Goal: Check status: Check status

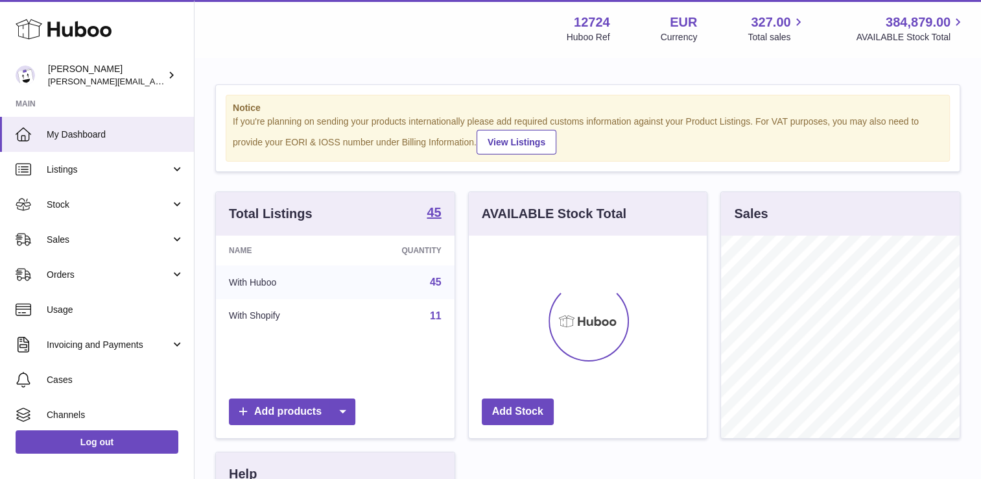
scroll to position [202, 239]
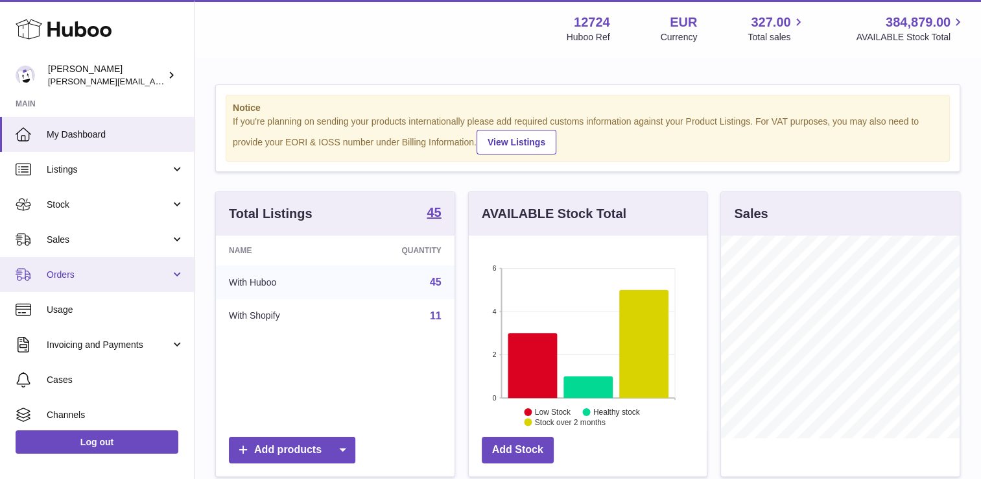
click at [176, 272] on link "Orders" at bounding box center [97, 274] width 194 height 35
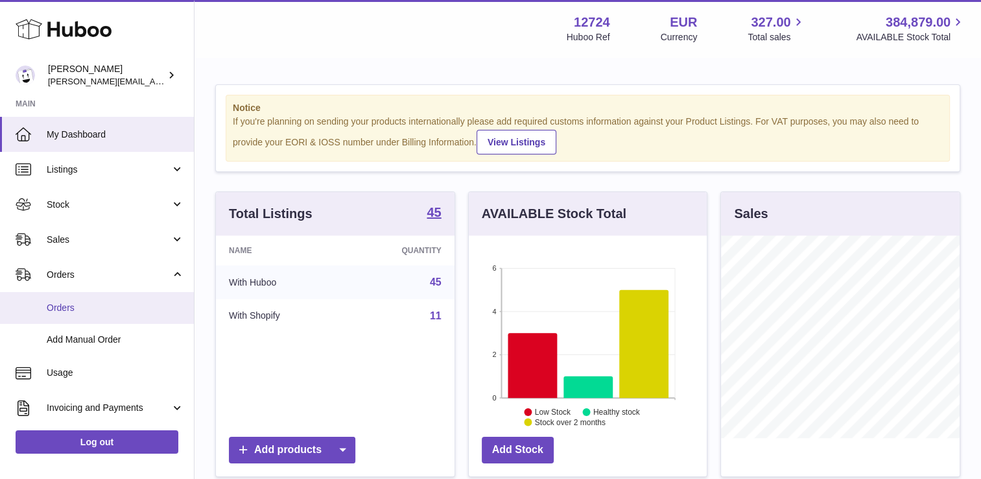
click at [135, 310] on span "Orders" at bounding box center [116, 308] width 138 height 12
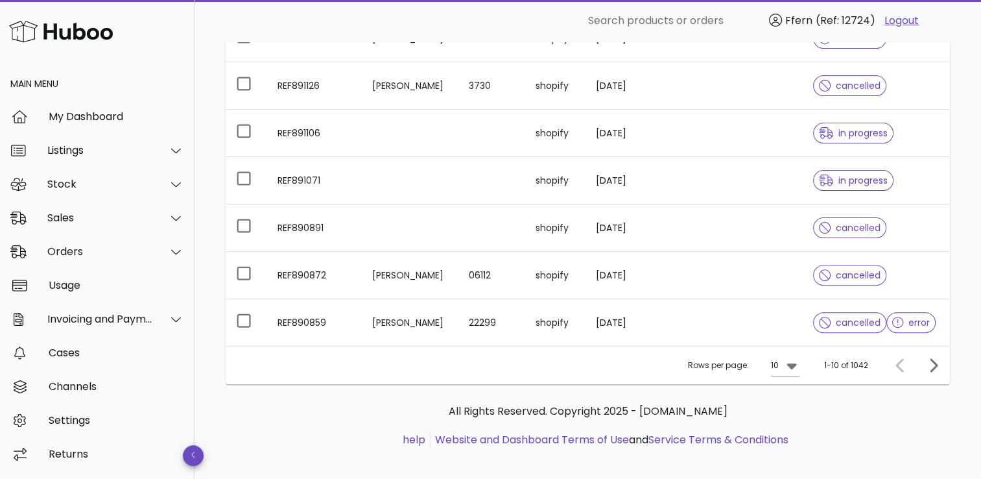
scroll to position [374, 0]
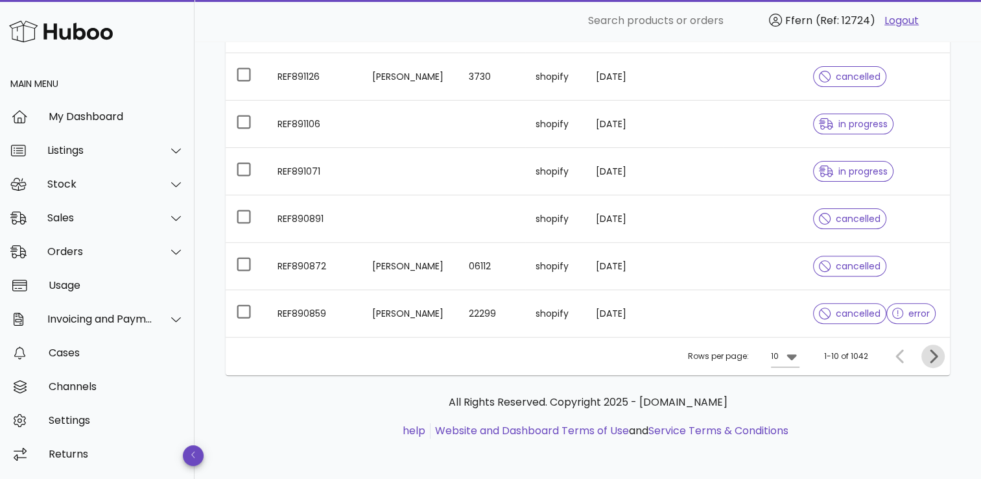
click at [930, 354] on icon "Next page" at bounding box center [934, 356] width 16 height 16
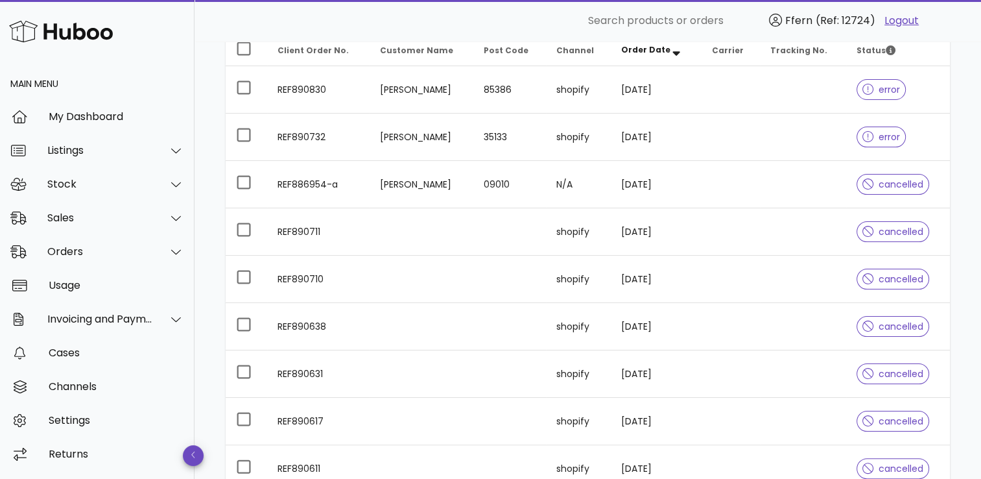
scroll to position [169, 0]
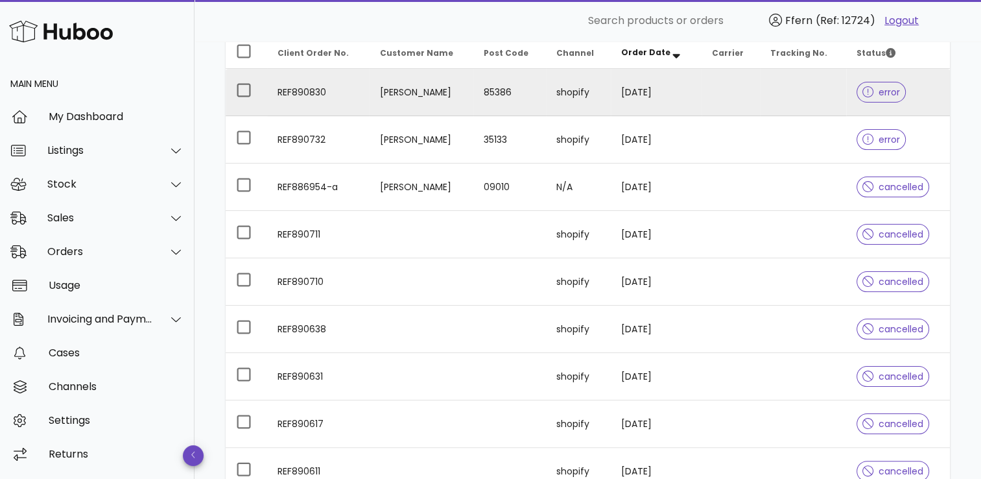
click at [394, 86] on td "PetraRosemarie Rassl" at bounding box center [421, 92] width 104 height 47
